Goal: Check status: Check status

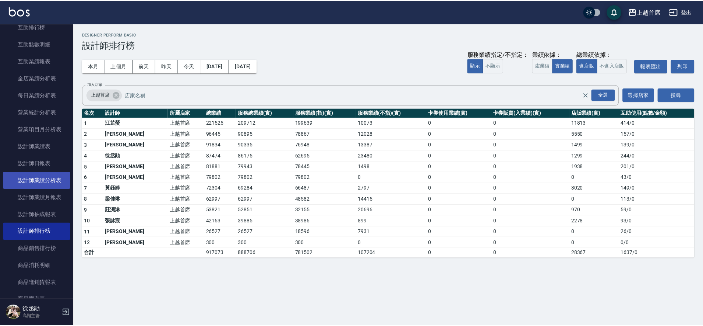
scroll to position [71, 0]
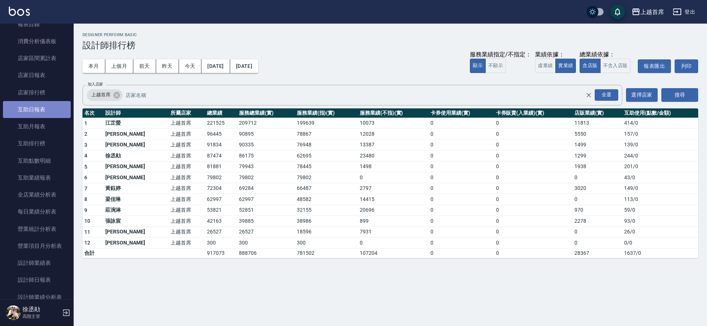
click at [48, 107] on link "互助日報表" at bounding box center [37, 109] width 68 height 17
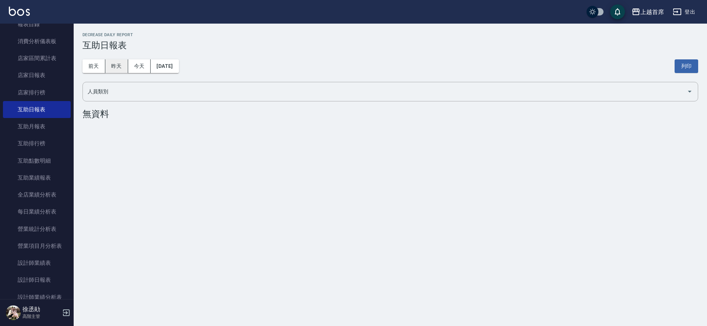
click at [118, 65] on button "昨天" at bounding box center [116, 66] width 23 height 14
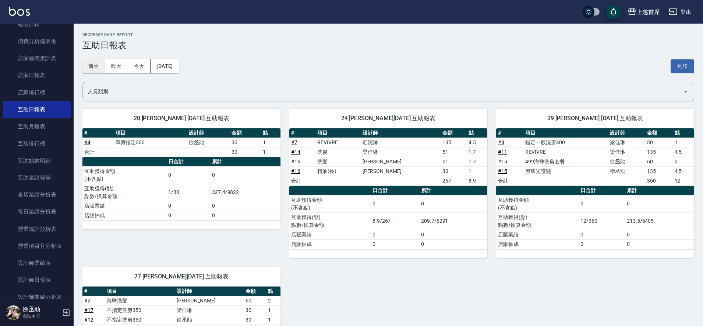
click at [92, 67] on button "前天" at bounding box center [93, 66] width 23 height 14
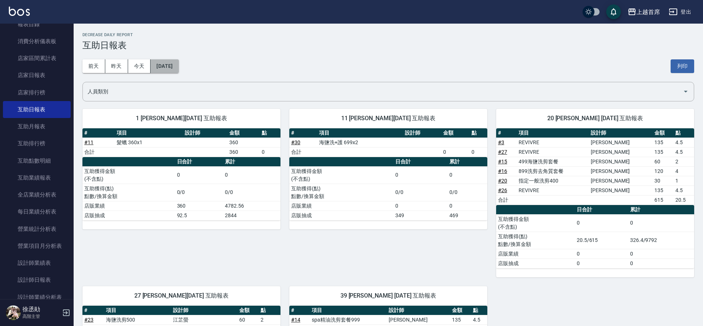
click at [172, 70] on button "[DATE]" at bounding box center [165, 66] width 28 height 14
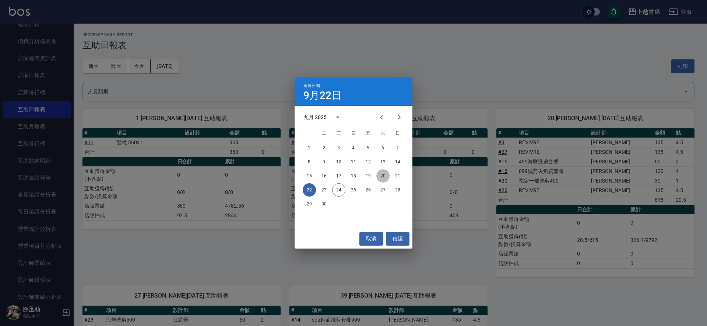
click at [381, 176] on button "20" at bounding box center [382, 175] width 13 height 13
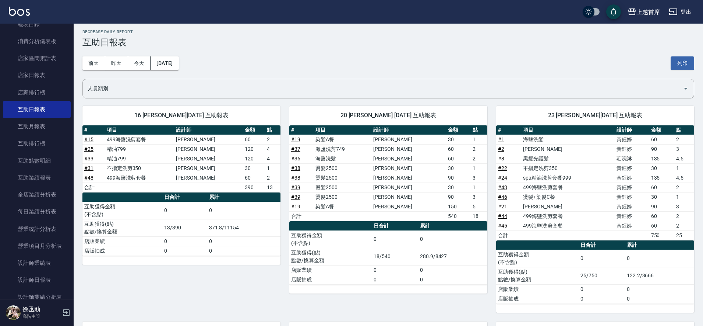
scroll to position [184, 0]
